Goal: Navigation & Orientation: Understand site structure

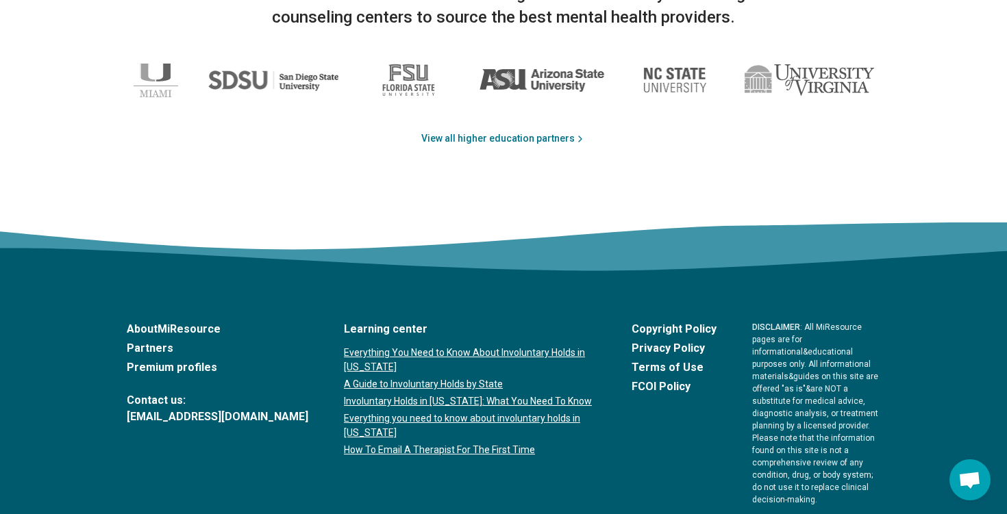
scroll to position [2301, 0]
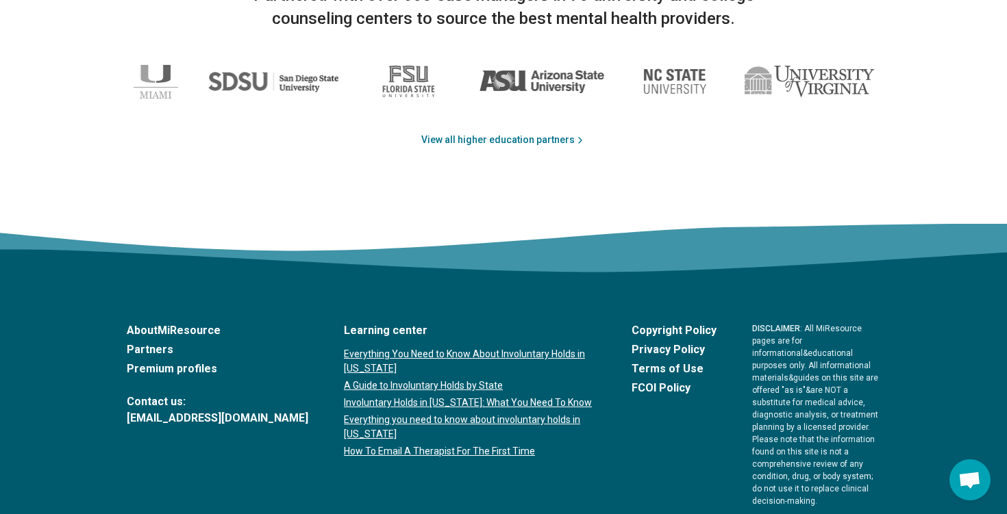
click at [142, 342] on link "Partners" at bounding box center [217, 350] width 181 height 16
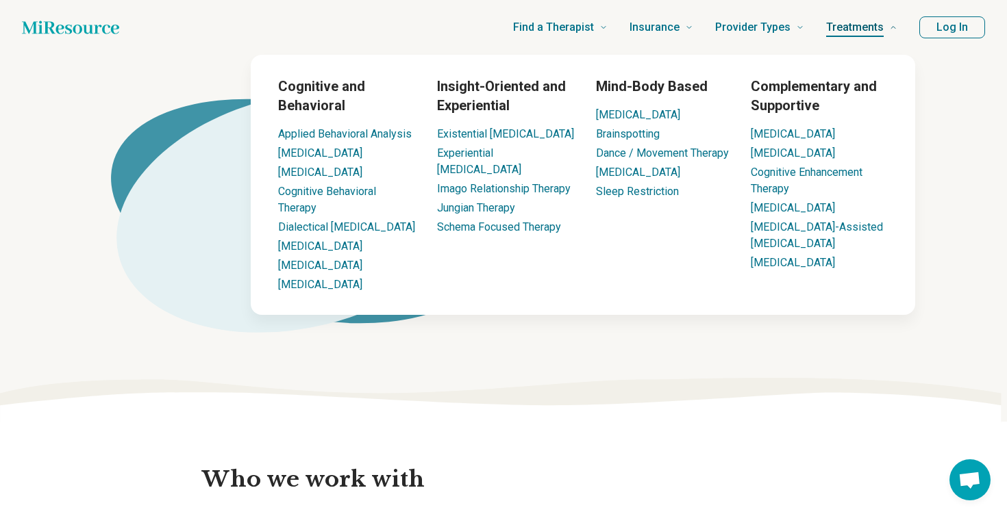
click at [866, 0] on link "Treatments" at bounding box center [861, 27] width 71 height 55
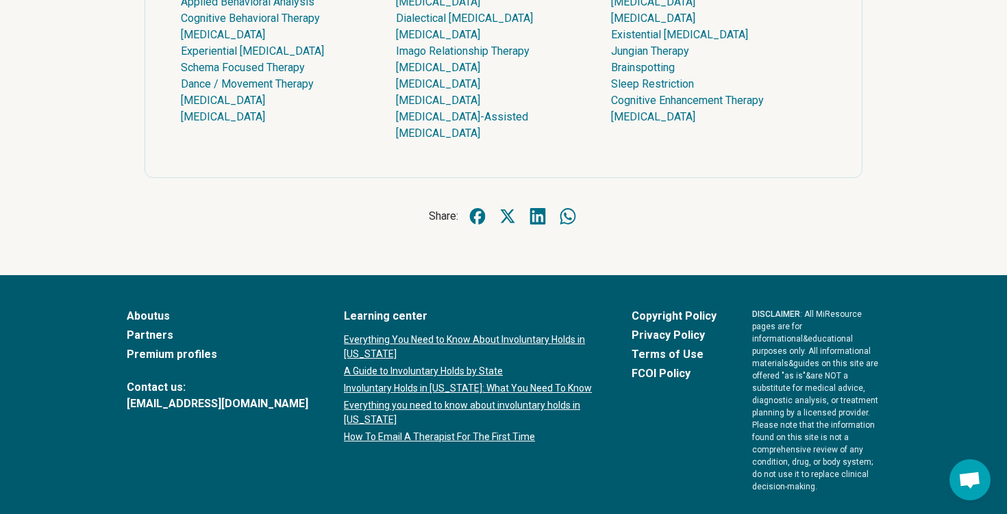
scroll to position [3628, 0]
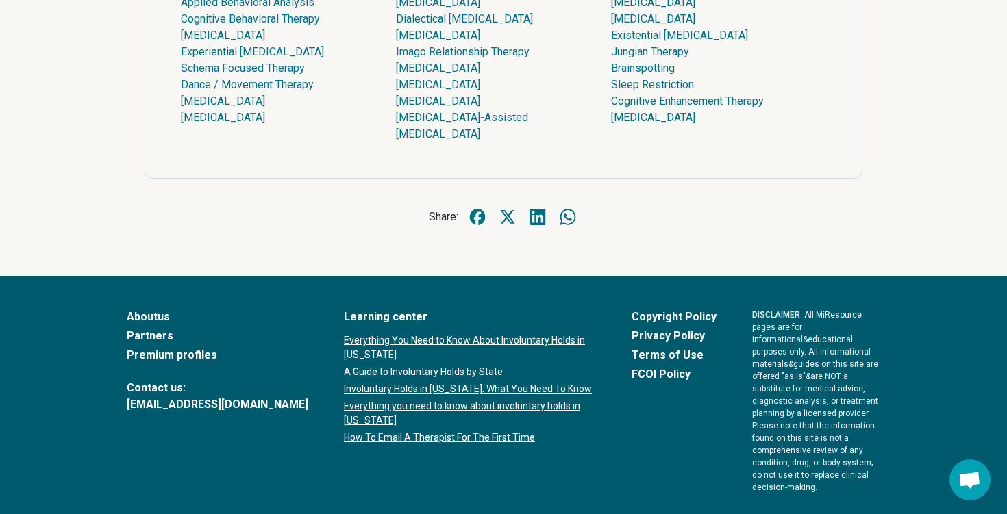
click at [148, 309] on link "About us" at bounding box center [217, 317] width 181 height 16
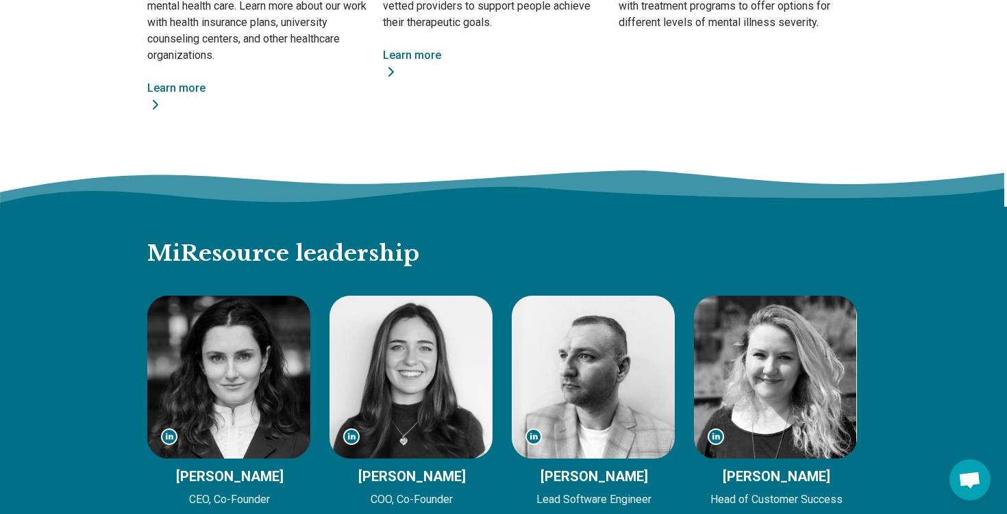
scroll to position [996, 0]
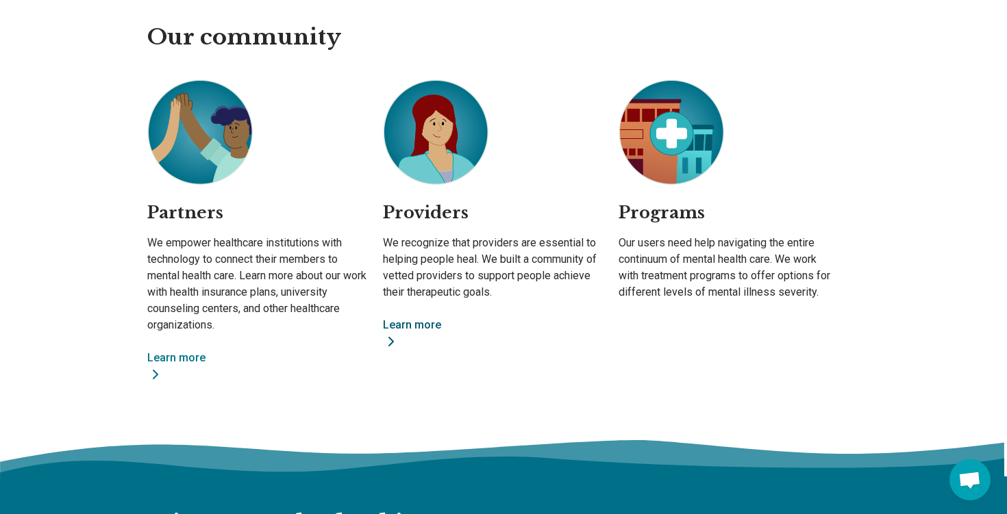
click at [427, 322] on link "Learn more" at bounding box center [492, 333] width 219 height 33
